Goal: Ask a question

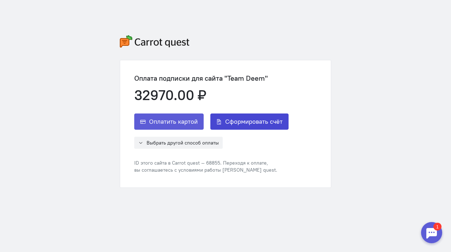
click at [253, 123] on span "Сформировать счёт" at bounding box center [253, 121] width 57 height 8
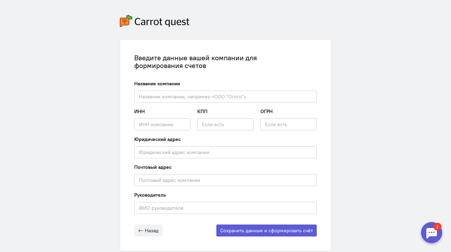
scroll to position [31, 0]
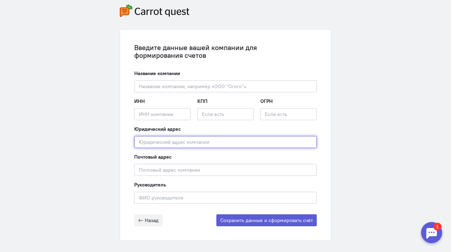
click at [208, 145] on input "text" at bounding box center [225, 142] width 182 height 12
paste input "771901001"
type input "771901001"
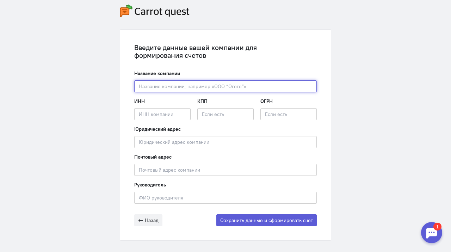
click at [181, 89] on input "text" at bounding box center [225, 86] width 182 height 12
paste input "ООО "ФУЛ ТИМ ПРО""
type input "ООО "ФУЛ ТИМ ПРО""
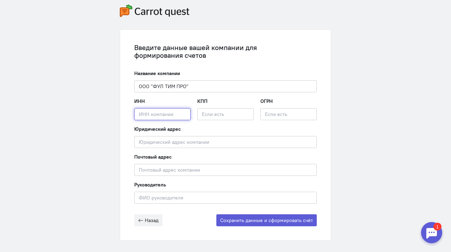
click at [164, 112] on input "text" at bounding box center [162, 114] width 56 height 12
paste input "9719078813"
type input "9719078813"
click at [211, 115] on input "text" at bounding box center [225, 114] width 56 height 12
paste input "771901001"
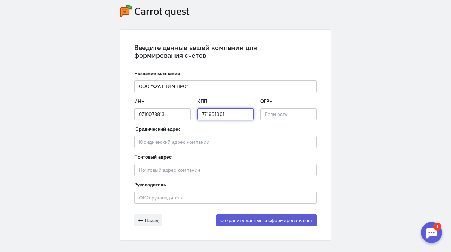
type input "771901001"
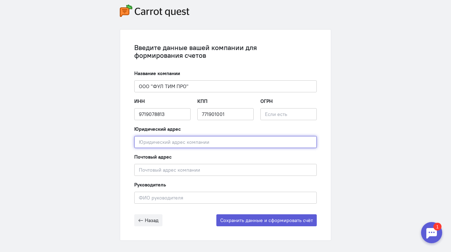
click at [175, 141] on input "text" at bounding box center [225, 142] width 182 height 12
paste input "улица Золотая, д. Д. 11, г. [GEOGRAPHIC_DATA]"
type input "улица Золотая, д. Д. 11, г. [GEOGRAPHIC_DATA]"
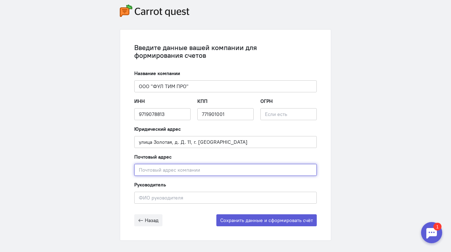
click at [154, 168] on input "text" at bounding box center [225, 170] width 182 height 12
paste input "улица Золотая, д. Д. 11, г. [GEOGRAPHIC_DATA]"
type input "улица Золотая, д. Д. 11, г. [GEOGRAPHIC_DATA]"
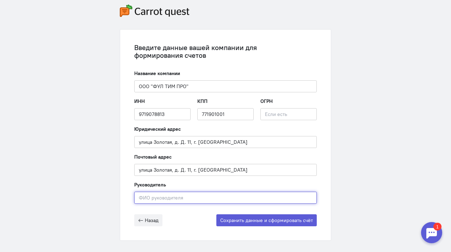
click at [159, 198] on input "text" at bounding box center [225, 198] width 182 height 12
type input "[PERSON_NAME]"
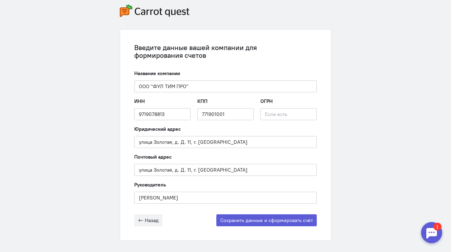
click at [341, 185] on div "Введите данные вашей компании для формирования счетов Название компании ООО "ФУ…" at bounding box center [225, 122] width 451 height 306
click at [275, 221] on button "Сохранить данные и сформировать счёт" at bounding box center [266, 220] width 100 height 12
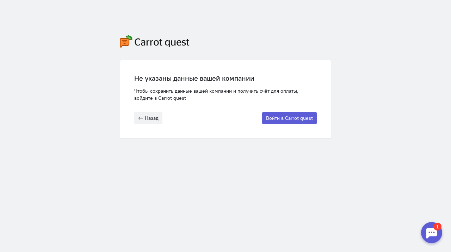
click at [431, 235] on div at bounding box center [431, 232] width 21 height 21
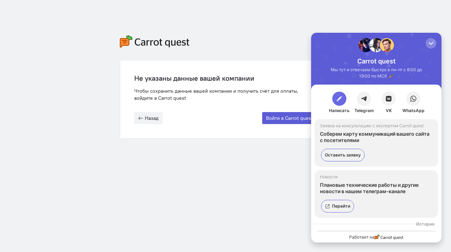
click at [337, 100] on span "button" at bounding box center [339, 98] width 7 height 7
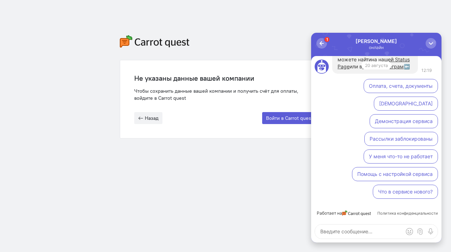
click at [346, 226] on textarea at bounding box center [376, 231] width 123 height 14
type textarea "не могу"
type textarea "добрый день"
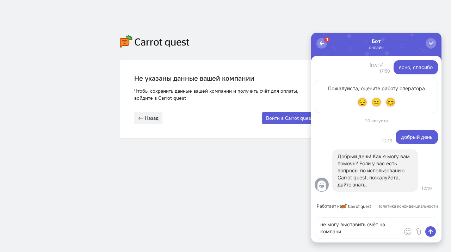
type textarea "не могу выставить счёт на компанию"
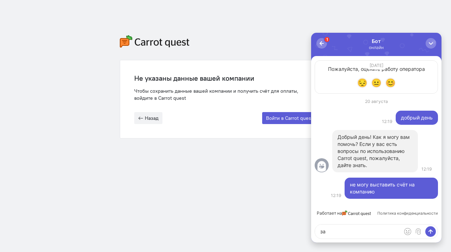
type textarea "з"
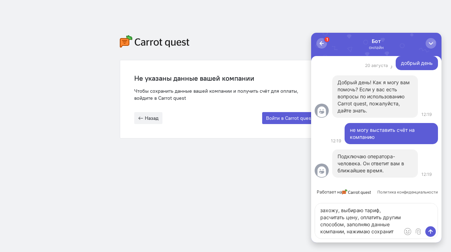
type textarea "захожу, выбираю тариф, расчитать цену, оплатить другим способом, заполняю данны…"
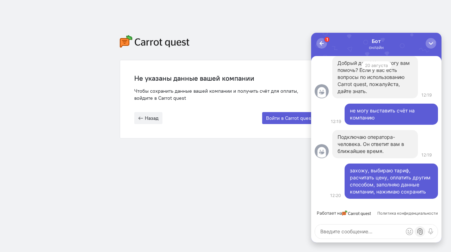
click at [420, 230] on label at bounding box center [419, 231] width 11 height 11
click at [311, 33] on input "file" at bounding box center [311, 33] width 0 height 0
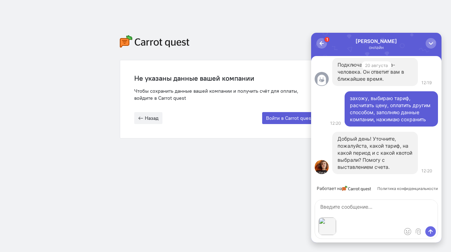
click at [429, 231] on span "submit" at bounding box center [430, 231] width 7 height 7
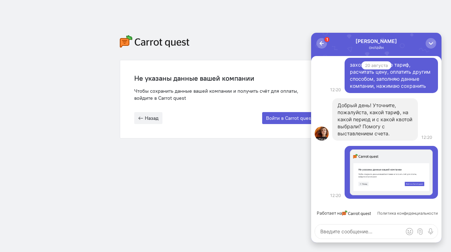
click at [370, 121] on p "Добрый день! Уточните, пожалуйста, какой тариф, на какой период и с какой квото…" at bounding box center [374, 119] width 75 height 35
click at [347, 231] on textarea at bounding box center [376, 231] width 123 height 14
type textarea "м"
type textarea "М"
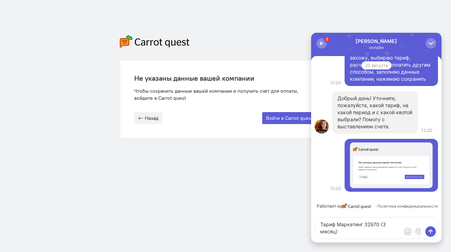
type textarea "Тариф Маркетинг 32970 (3 месяца)"
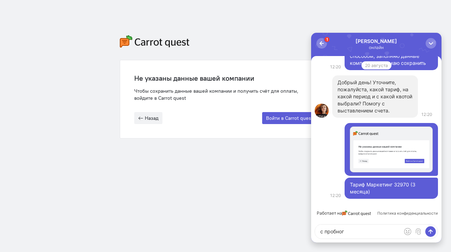
type textarea "с пробного"
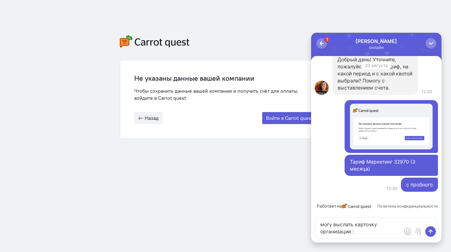
type textarea "могу выслать карточку организации :)"
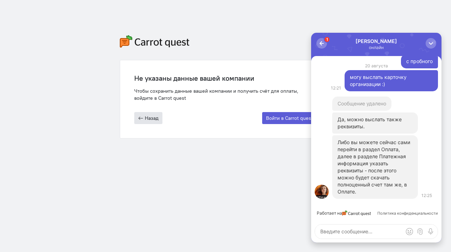
click at [146, 124] on button "Назад" at bounding box center [148, 118] width 28 height 12
